Goal: Task Accomplishment & Management: Use online tool/utility

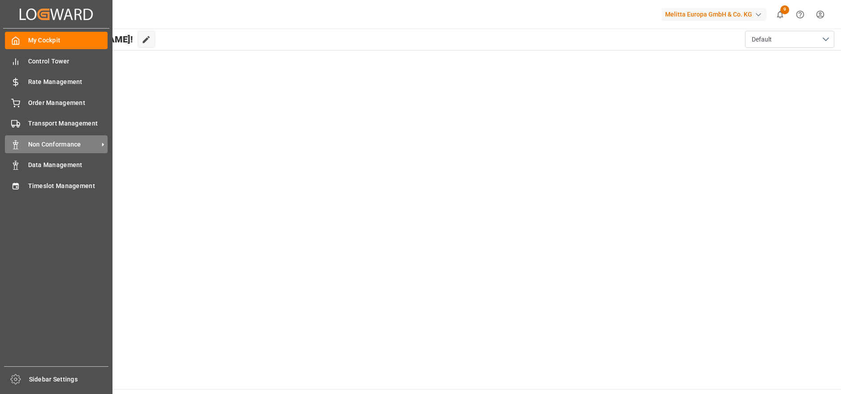
click at [74, 140] on span "Non Conformance" at bounding box center [63, 144] width 71 height 9
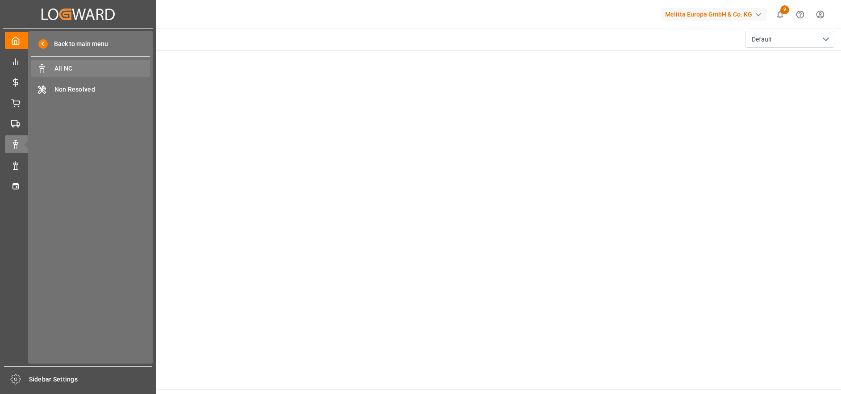
click at [89, 69] on span "All NC" at bounding box center [102, 68] width 96 height 9
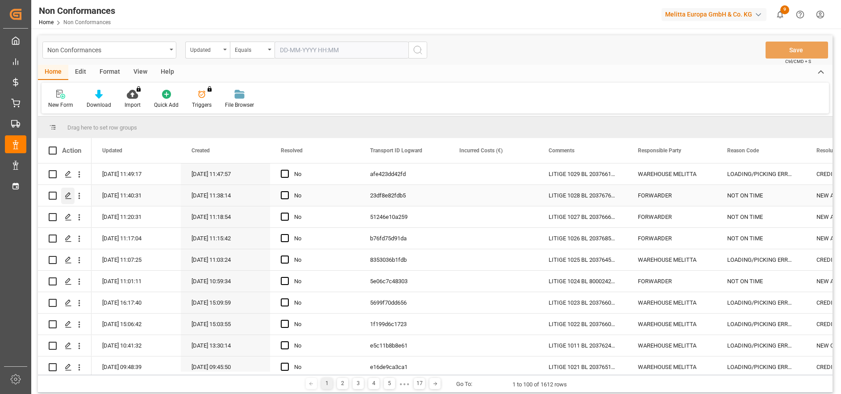
click at [71, 194] on icon "Press SPACE to select this row." at bounding box center [68, 195] width 7 height 7
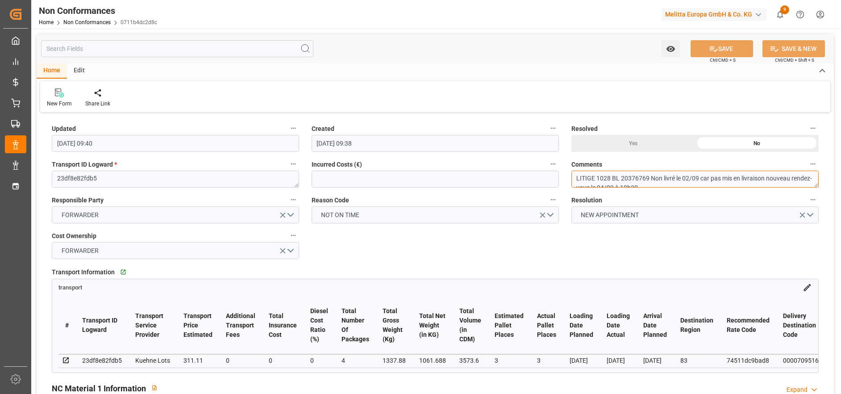
click at [660, 180] on textarea "LITIGE 1028 BL 20376769 Non livré le 02/09 car pas mis en livraison nouveau ren…" at bounding box center [695, 179] width 247 height 17
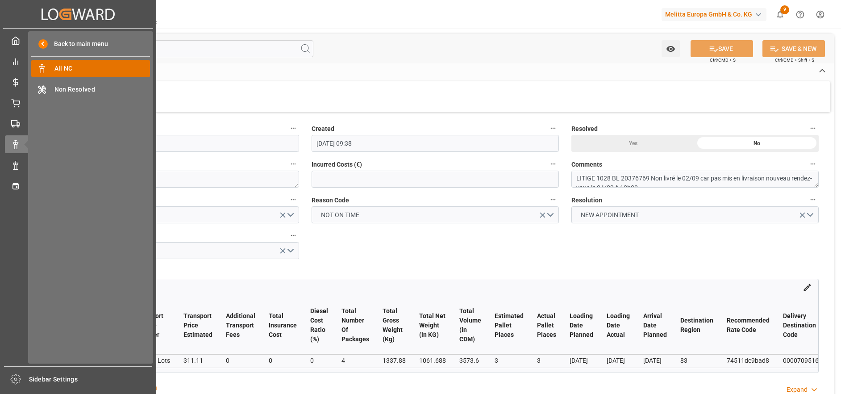
click at [55, 64] on span "All NC" at bounding box center [102, 68] width 96 height 9
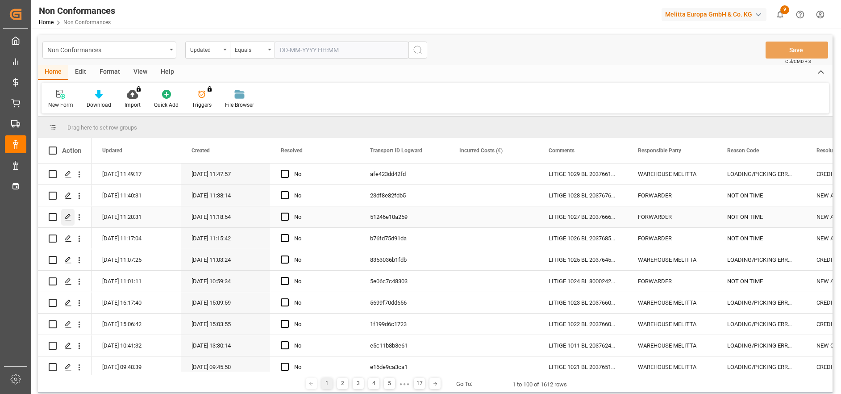
click at [69, 214] on icon "Press SPACE to select this row." at bounding box center [68, 216] width 7 height 7
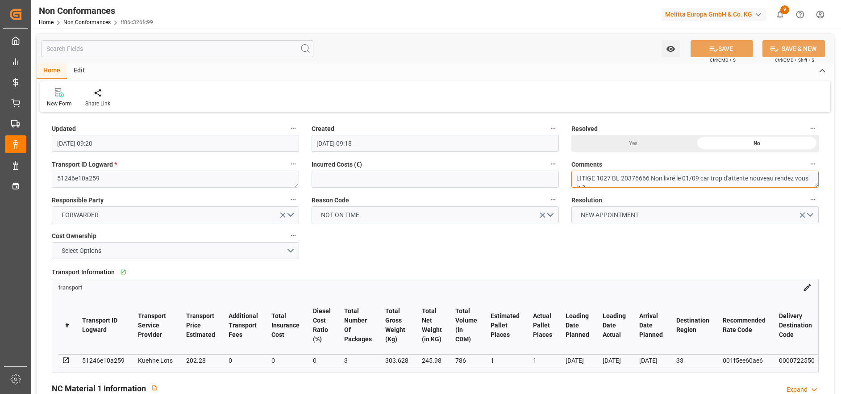
click at [640, 179] on textarea "LITIGE 1027 BL 20376666 Non livré le 01/09 car trop d'attente nouveau rendez vo…" at bounding box center [695, 179] width 247 height 17
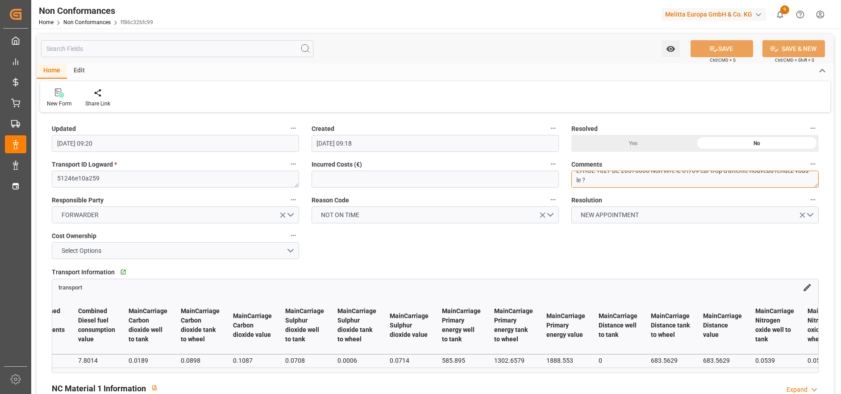
scroll to position [0, 2413]
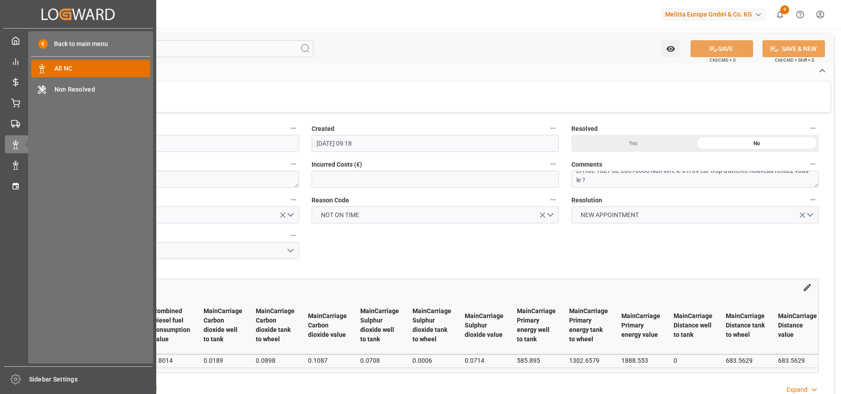
click at [65, 72] on span "All NC" at bounding box center [102, 68] width 96 height 9
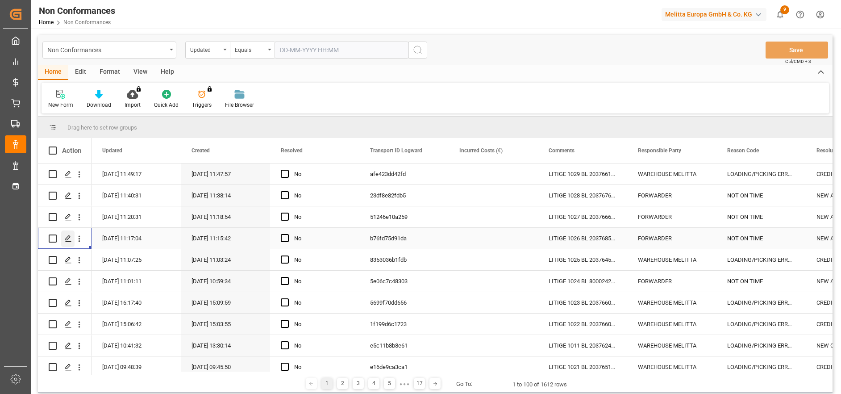
click at [66, 234] on div "Press SPACE to select this row." at bounding box center [67, 238] width 13 height 17
